Goal: Task Accomplishment & Management: Use online tool/utility

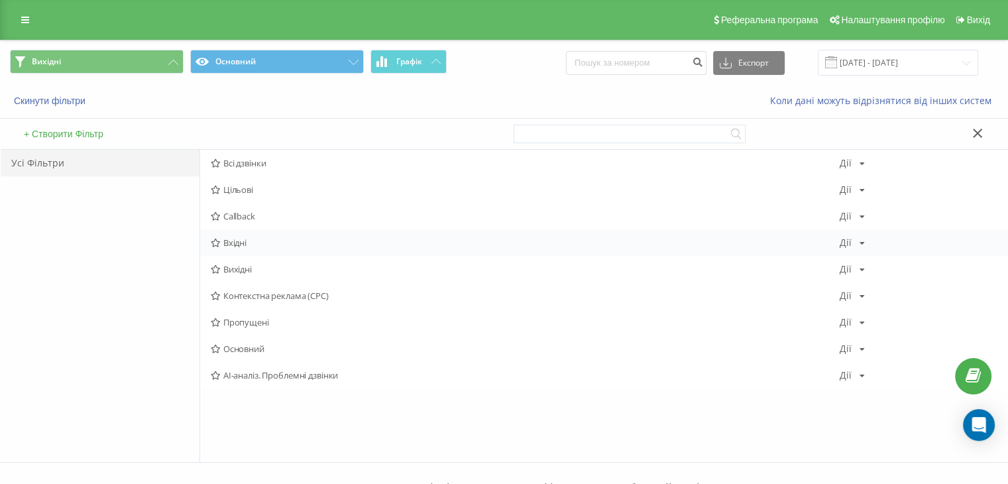
click at [256, 241] on span "Вхідні" at bounding box center [525, 242] width 629 height 9
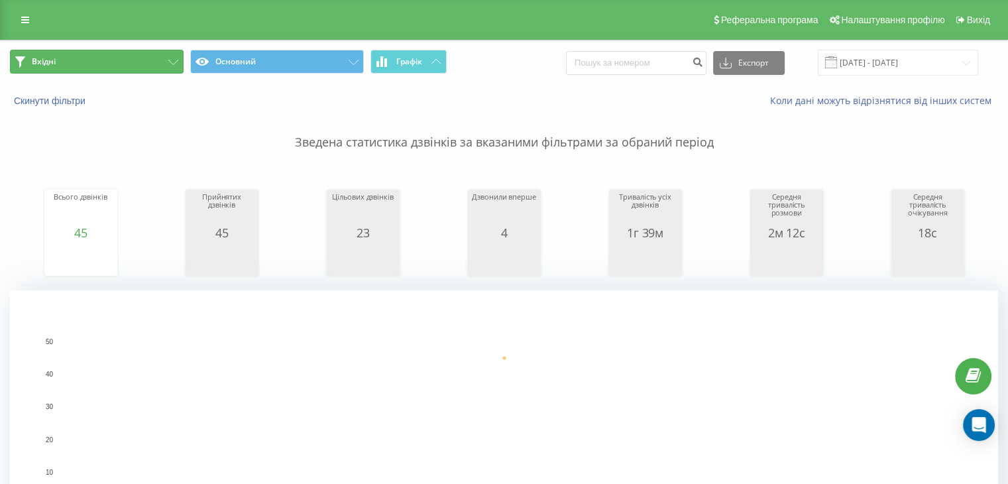
click at [143, 58] on button "Вхідні" at bounding box center [97, 62] width 174 height 24
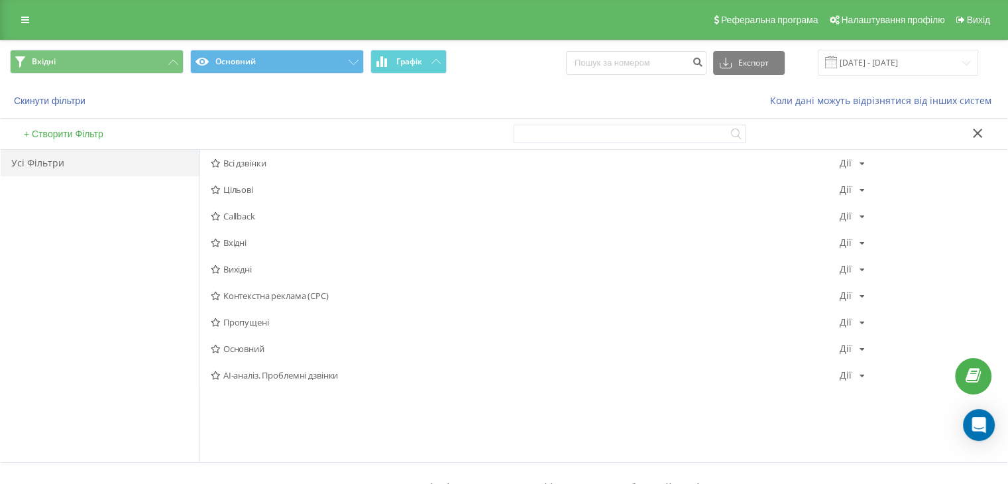
click at [248, 266] on span "Вихідні" at bounding box center [525, 268] width 629 height 9
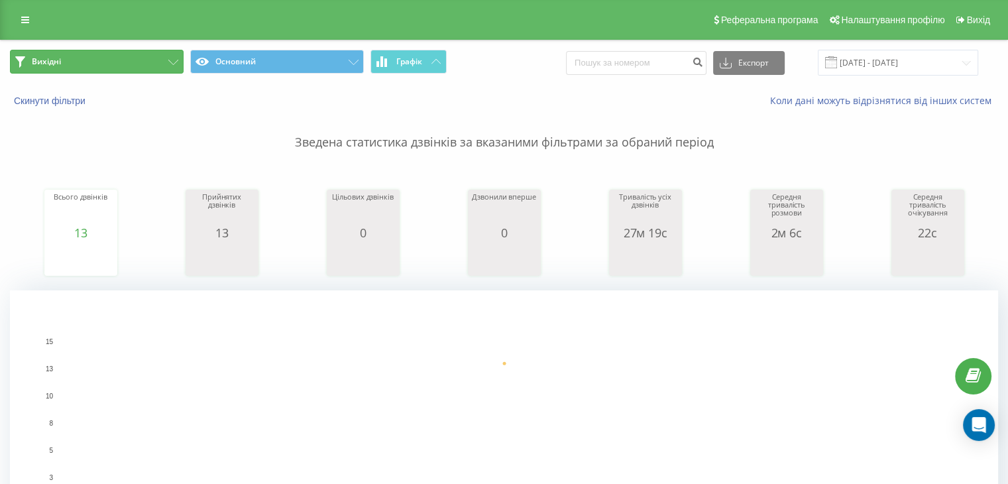
click at [133, 60] on button "Вихідні" at bounding box center [97, 62] width 174 height 24
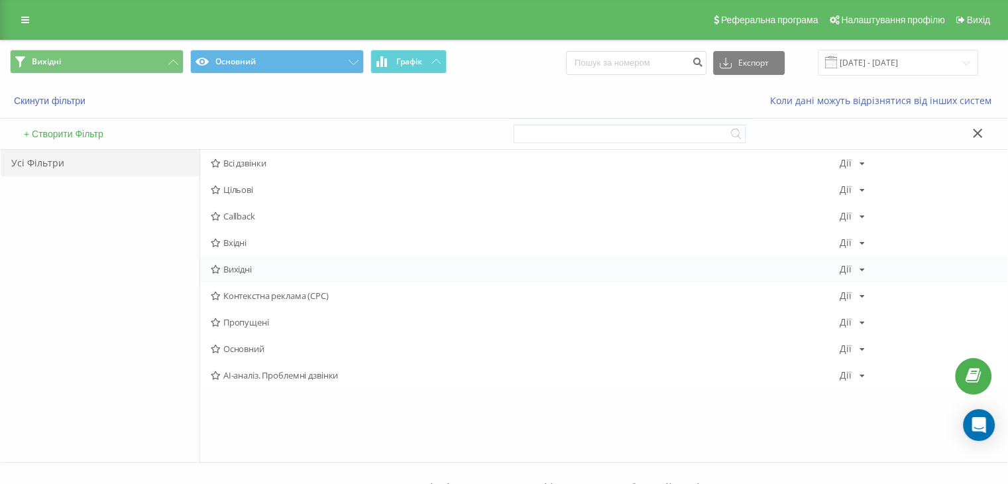
click at [231, 268] on span "Вихідні" at bounding box center [525, 268] width 629 height 9
